Goal: Transaction & Acquisition: Book appointment/travel/reservation

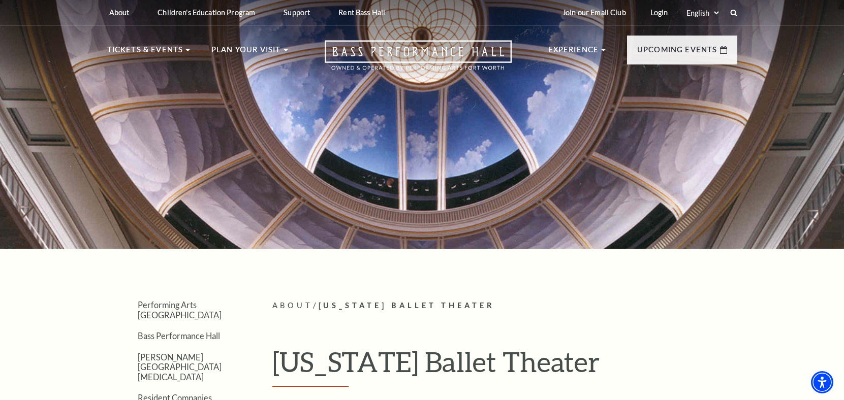
click at [691, 32] on nav "Tickets & Events Now On Sale Broadway At The Bass presented by PNC Bank [PERSON…" at bounding box center [422, 52] width 651 height 55
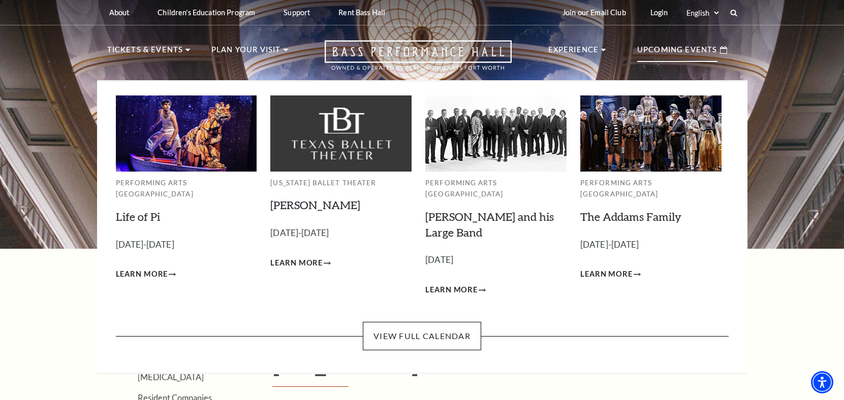
click at [690, 51] on p "Upcoming Events" at bounding box center [677, 53] width 80 height 18
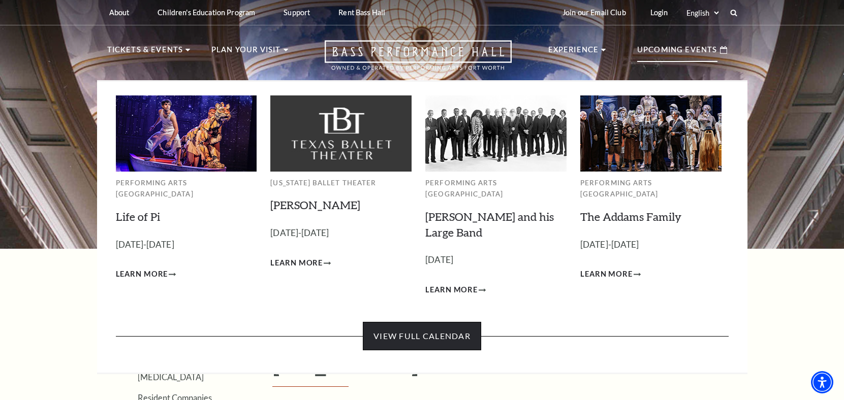
click at [468, 325] on link "View Full Calendar" at bounding box center [422, 336] width 118 height 28
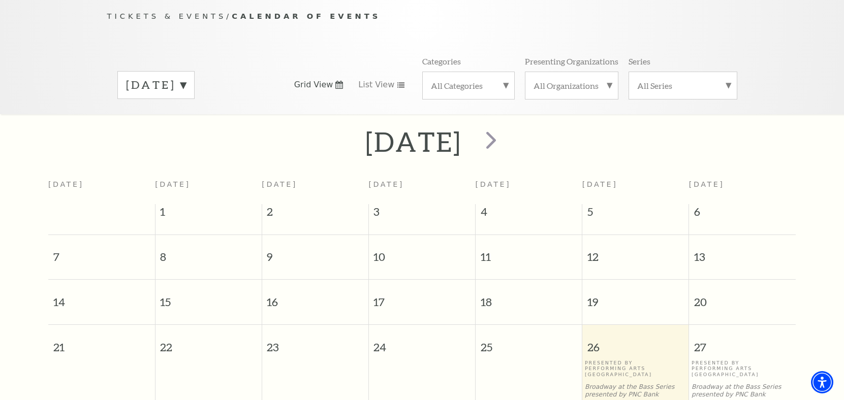
scroll to position [90, 0]
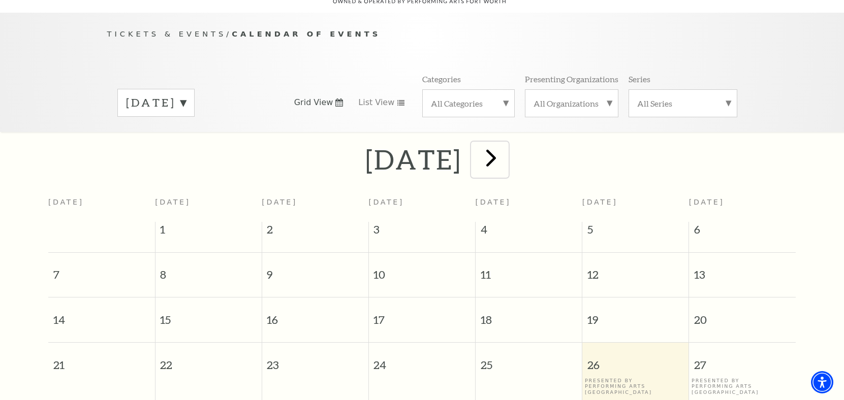
click at [506, 143] on span "next" at bounding box center [491, 157] width 29 height 29
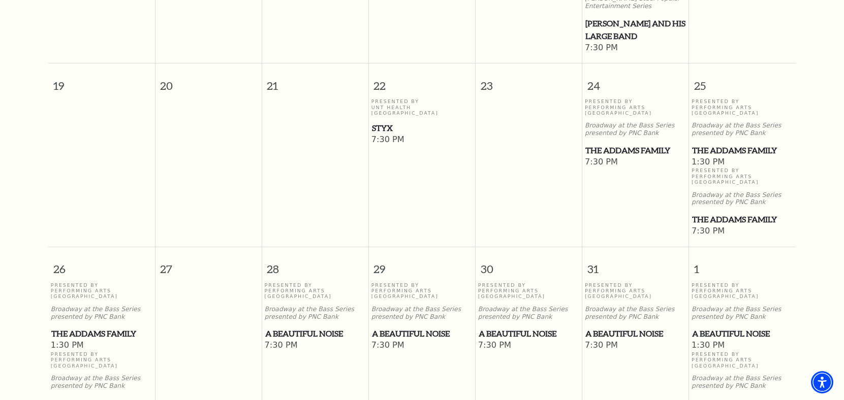
scroll to position [649, 0]
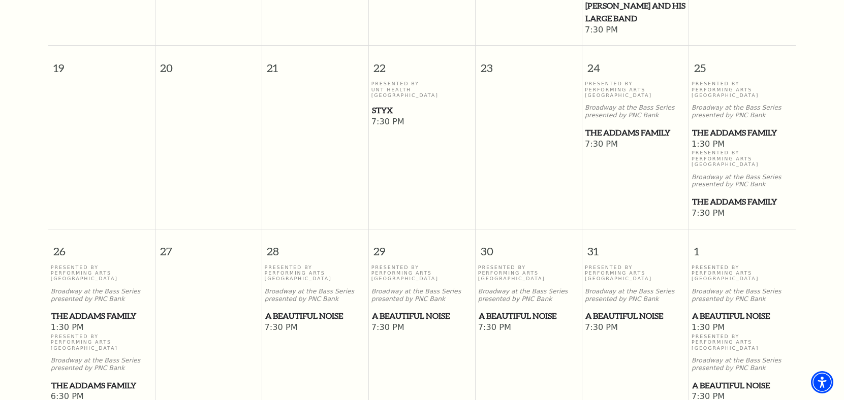
drag, startPoint x: 730, startPoint y: 103, endPoint x: 716, endPoint y: 104, distance: 13.8
click at [716, 127] on span "The Addams Family" at bounding box center [742, 133] width 101 height 13
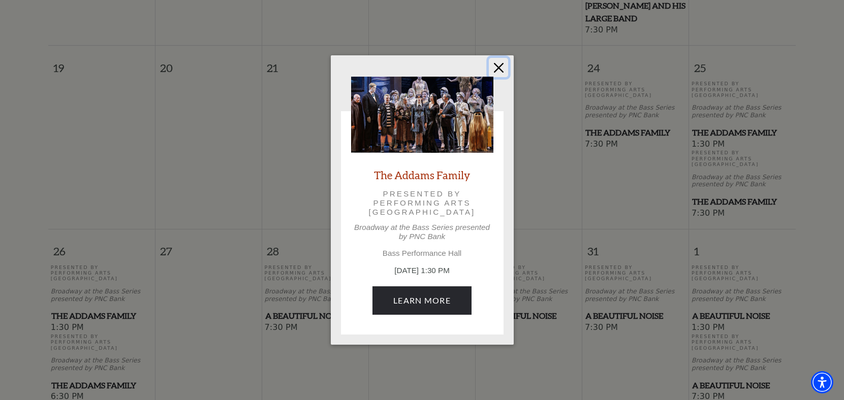
click at [498, 63] on button "Close" at bounding box center [498, 67] width 19 height 19
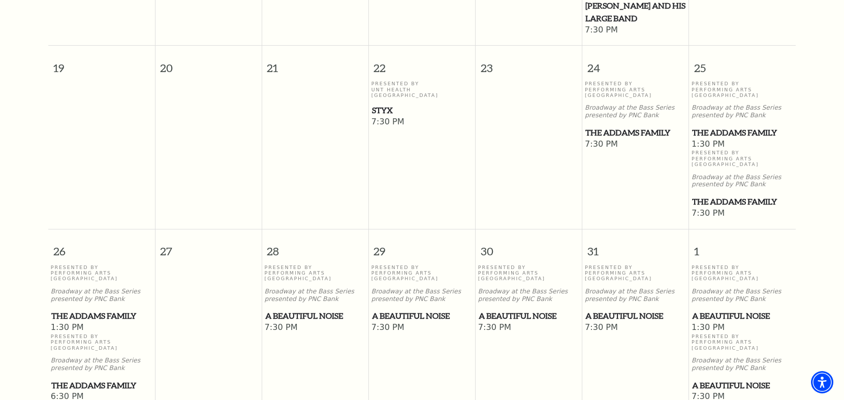
click at [706, 310] on span "A Beautiful Noise" at bounding box center [742, 316] width 101 height 13
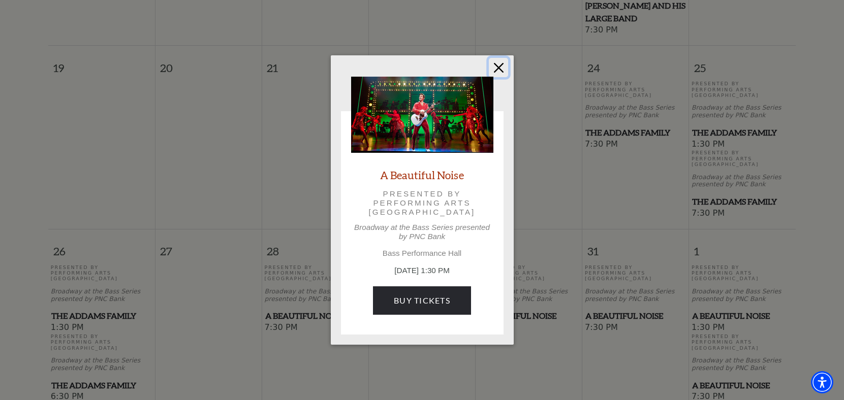
click at [504, 63] on button "Close" at bounding box center [498, 67] width 19 height 19
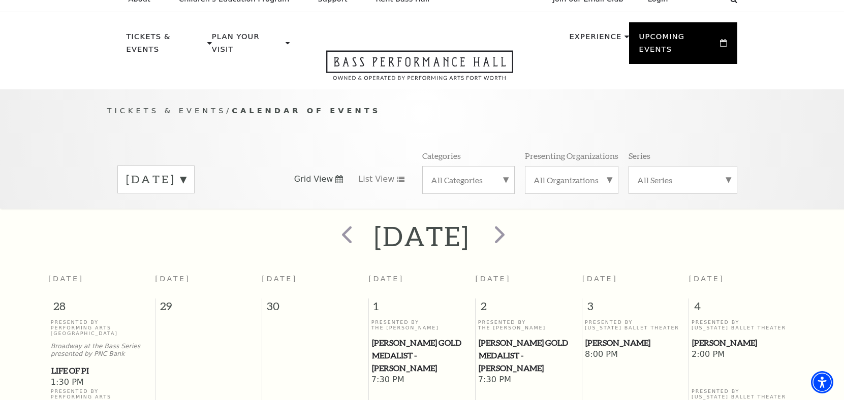
scroll to position [0, 0]
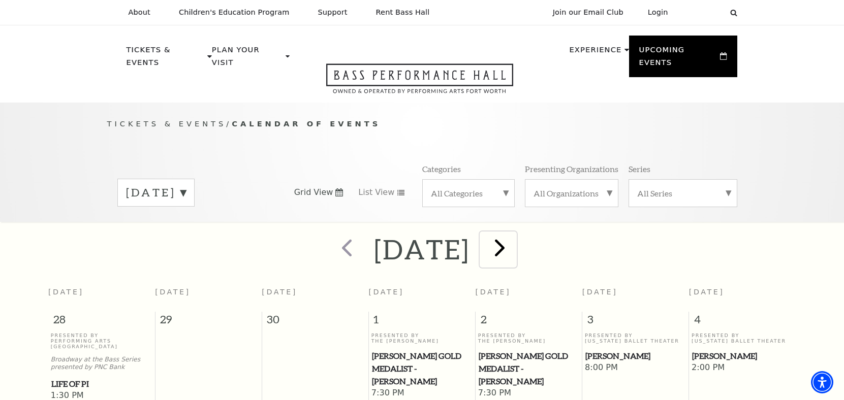
click at [514, 234] on span "next" at bounding box center [499, 247] width 29 height 29
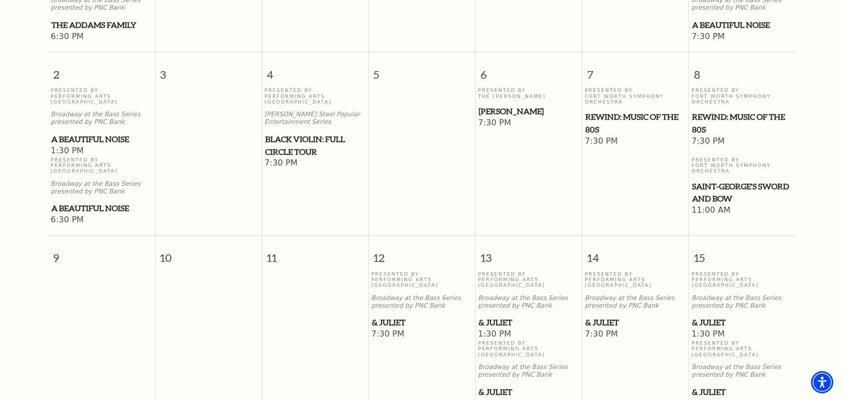
scroll to position [446, 0]
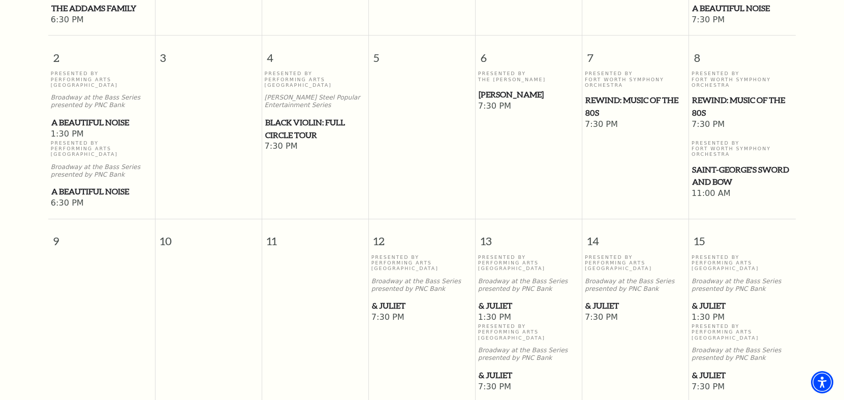
click at [598, 300] on span "& Juliet" at bounding box center [635, 306] width 101 height 13
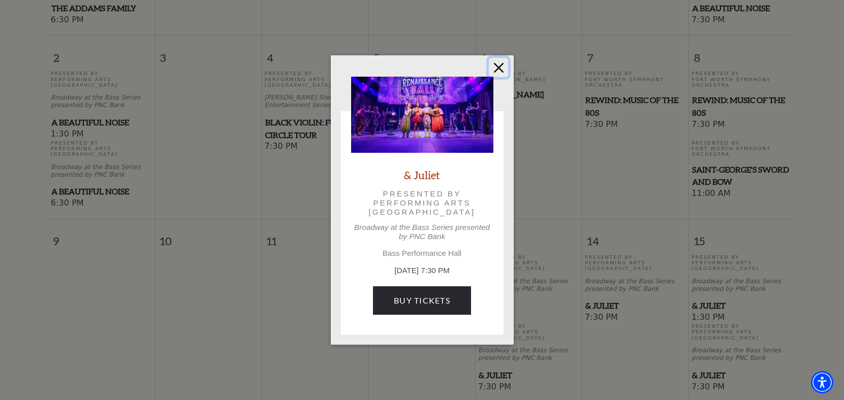
click at [501, 72] on button "Close" at bounding box center [498, 67] width 19 height 19
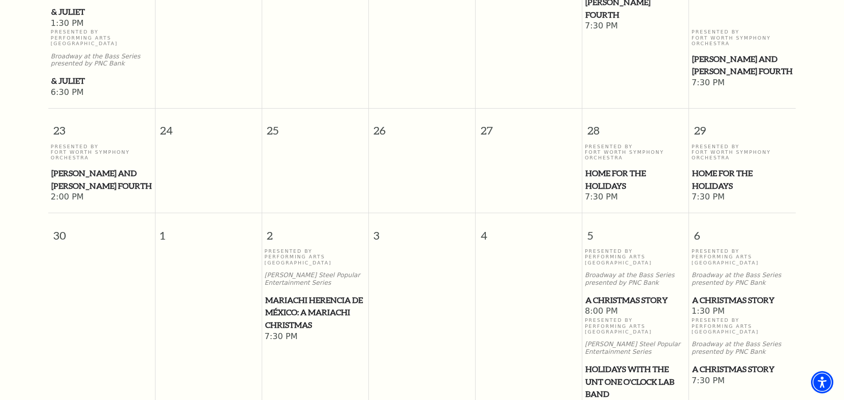
scroll to position [954, 0]
